Goal: Information Seeking & Learning: Learn about a topic

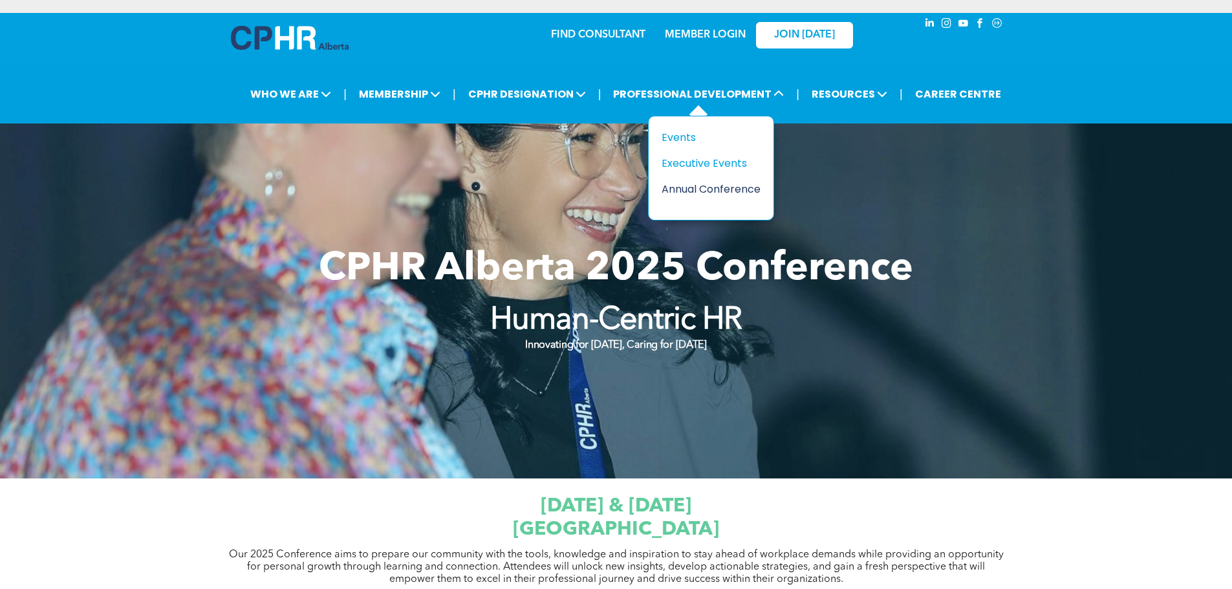
click at [711, 184] on div "Annual Conference" at bounding box center [705, 189] width 89 height 16
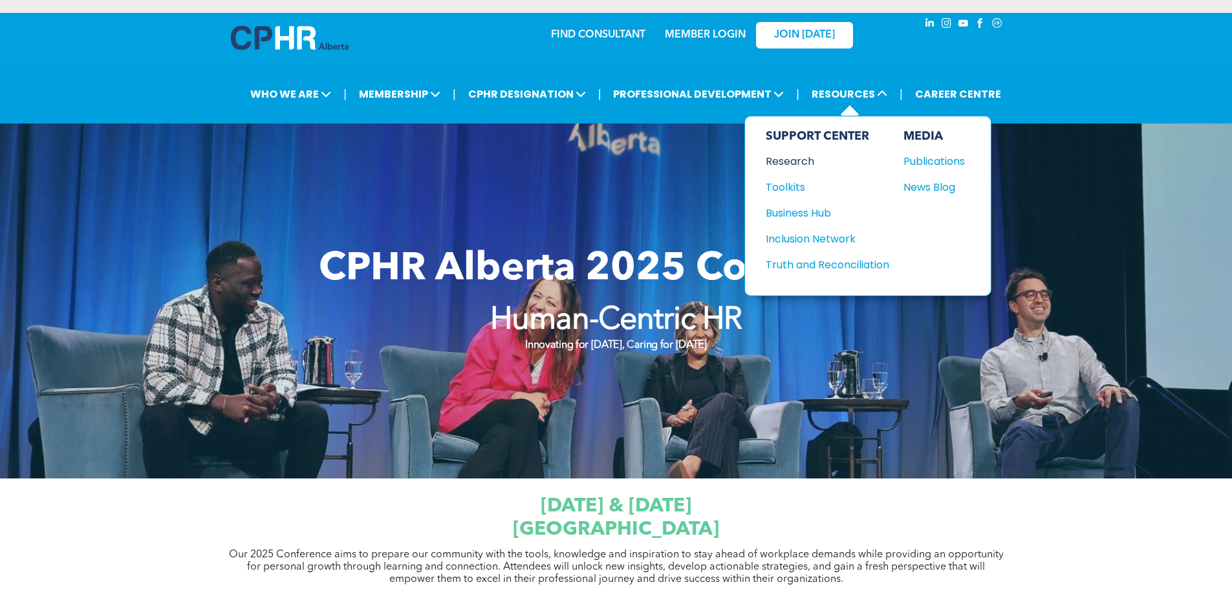
click at [791, 157] on div "Research" at bounding box center [821, 161] width 111 height 16
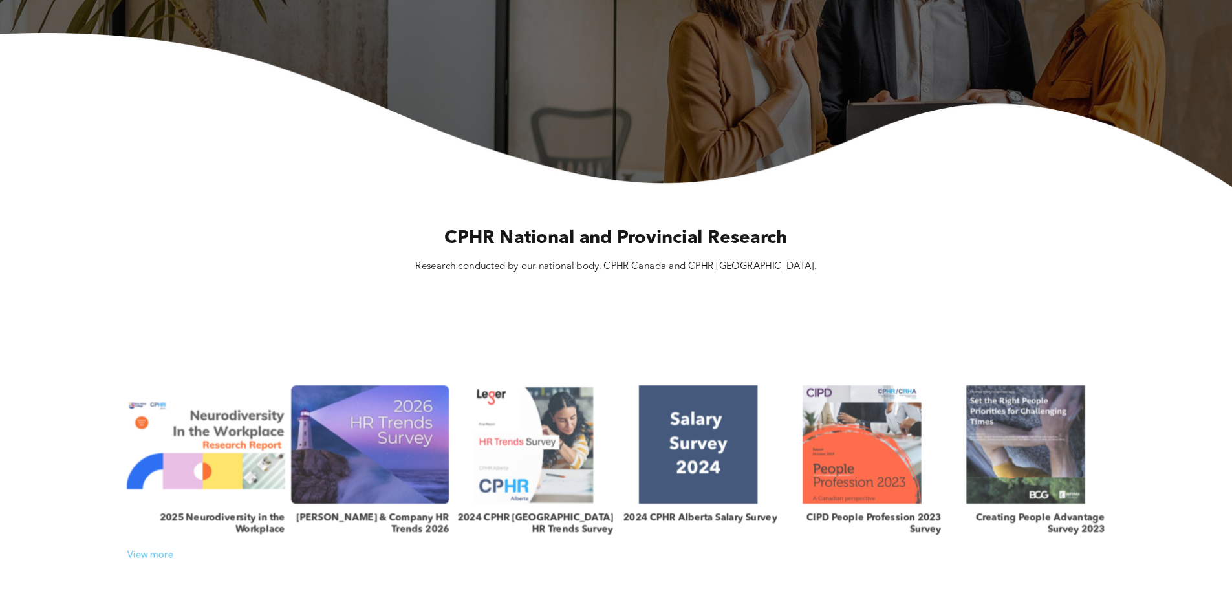
scroll to position [323, 0]
